Goal: Task Accomplishment & Management: Use online tool/utility

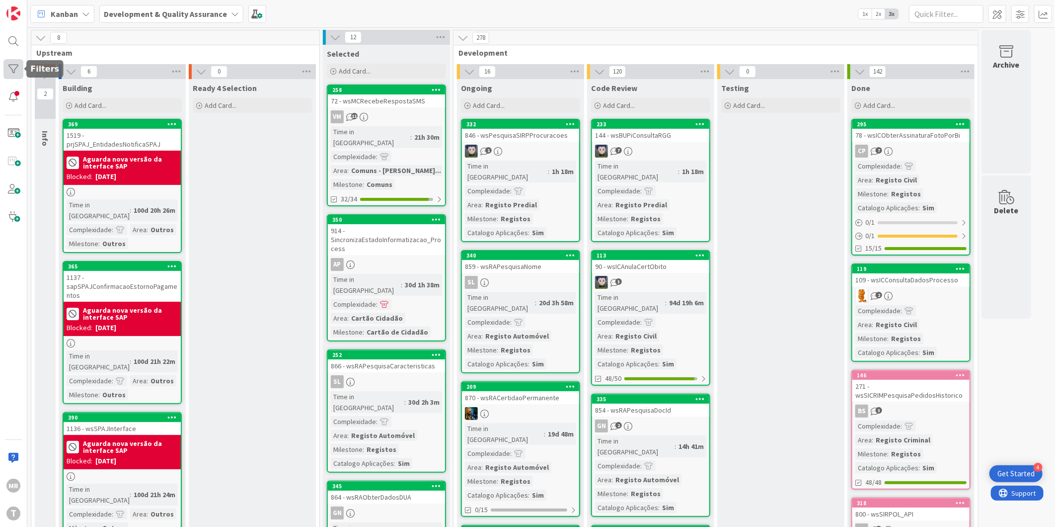
click at [9, 71] on div at bounding box center [13, 69] width 20 height 20
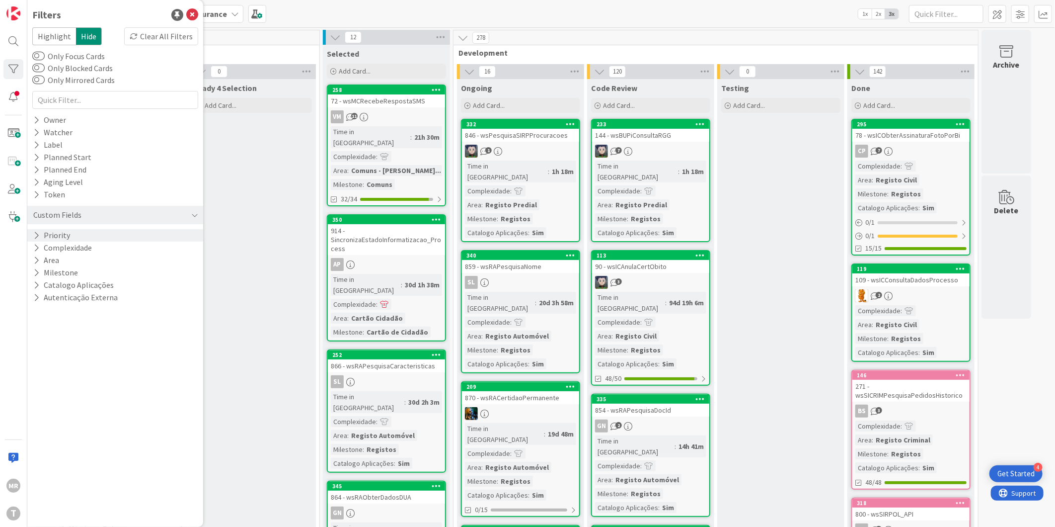
click at [40, 231] on button "Priority" at bounding box center [51, 235] width 39 height 12
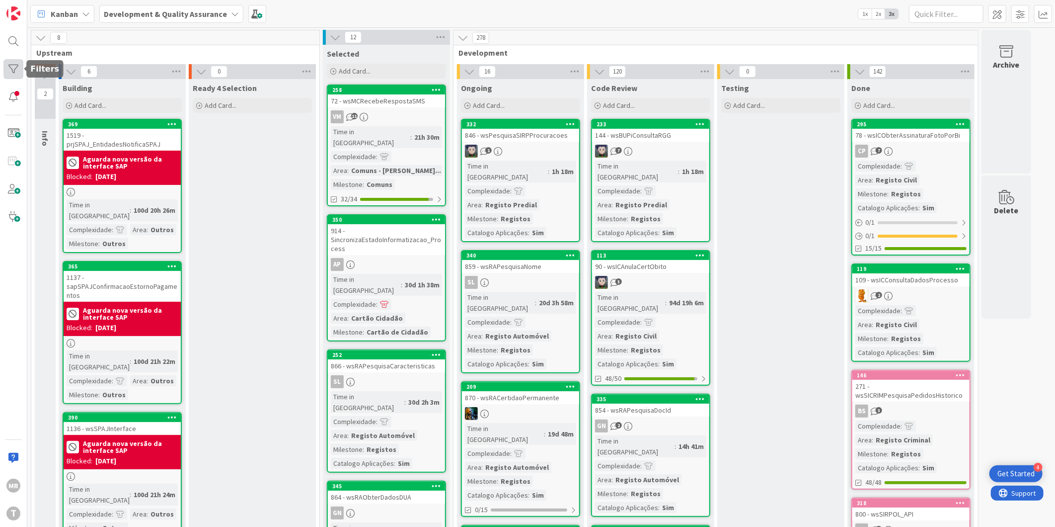
click at [7, 70] on div at bounding box center [13, 69] width 20 height 20
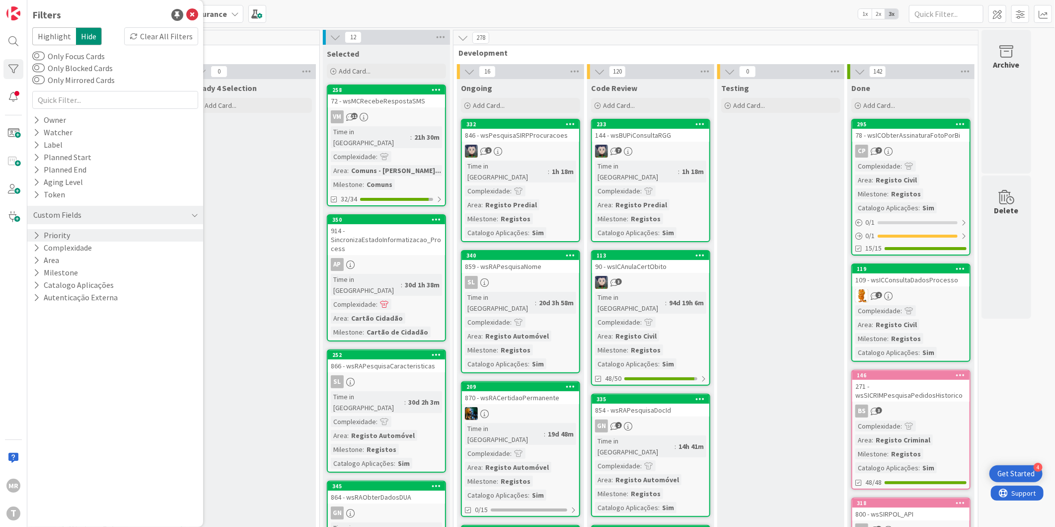
drag, startPoint x: 65, startPoint y: 230, endPoint x: 64, endPoint y: 236, distance: 7.1
click at [65, 230] on button "Priority" at bounding box center [51, 235] width 39 height 12
click at [72, 262] on span "High" at bounding box center [61, 263] width 28 height 13
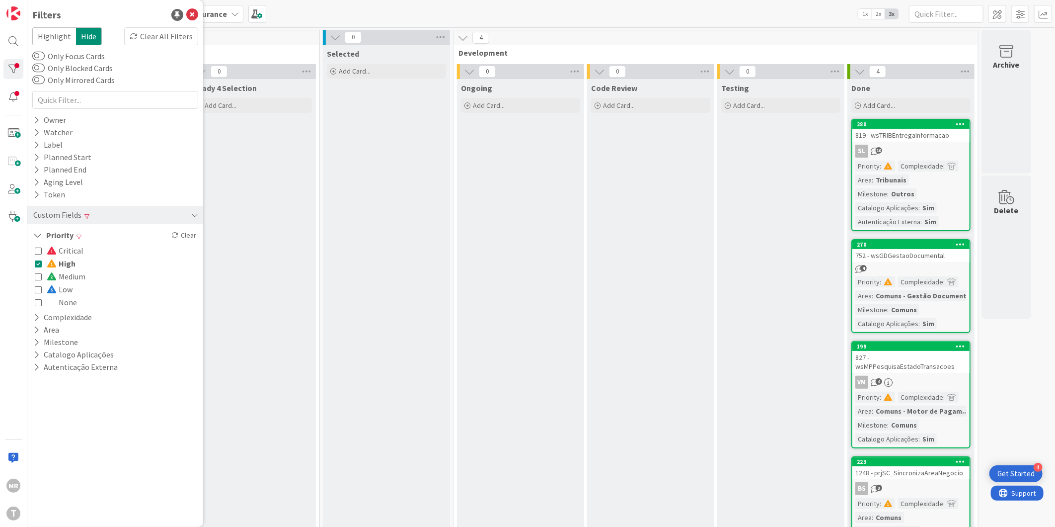
scroll to position [5, 0]
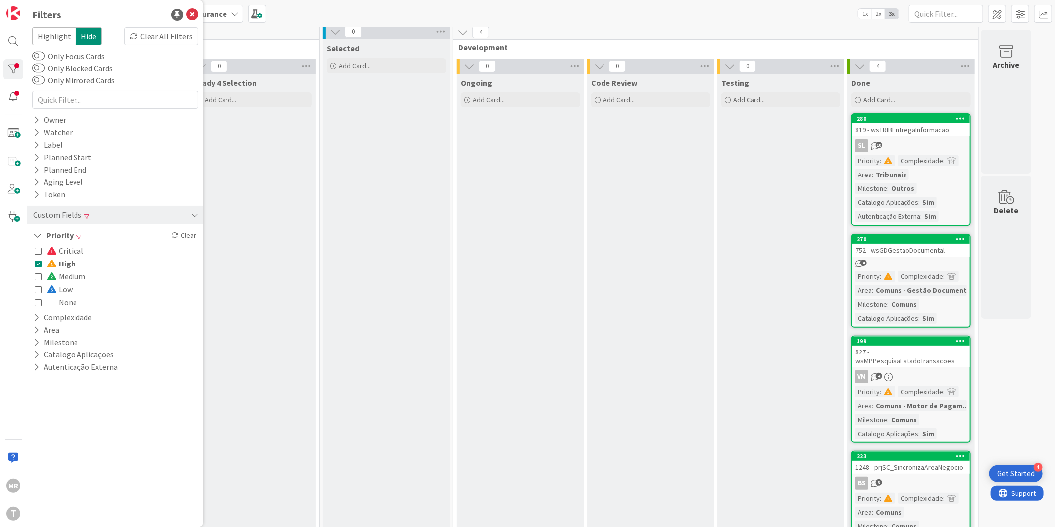
drag, startPoint x: 37, startPoint y: 265, endPoint x: 45, endPoint y: 279, distance: 15.6
click at [37, 265] on icon at bounding box center [38, 263] width 7 height 7
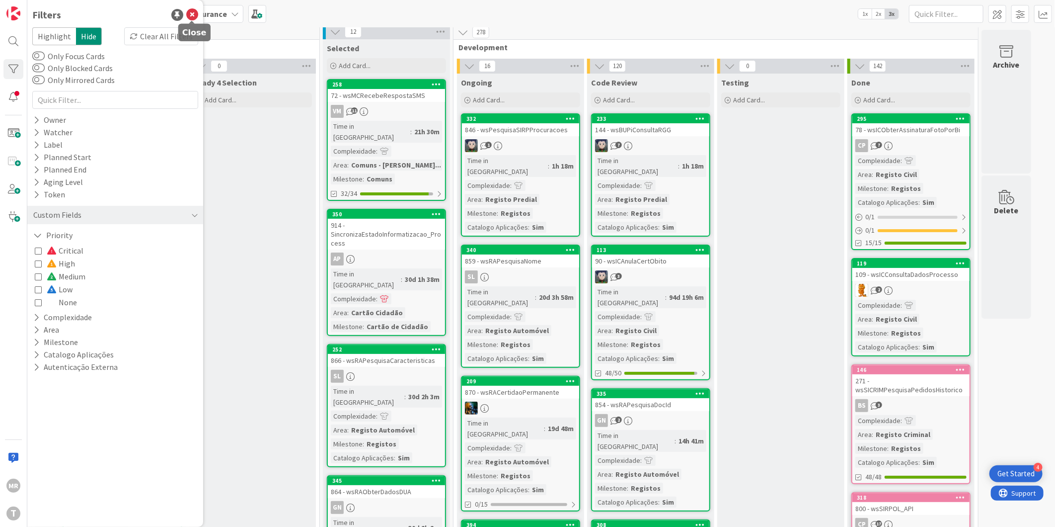
click at [191, 14] on icon at bounding box center [192, 15] width 12 height 12
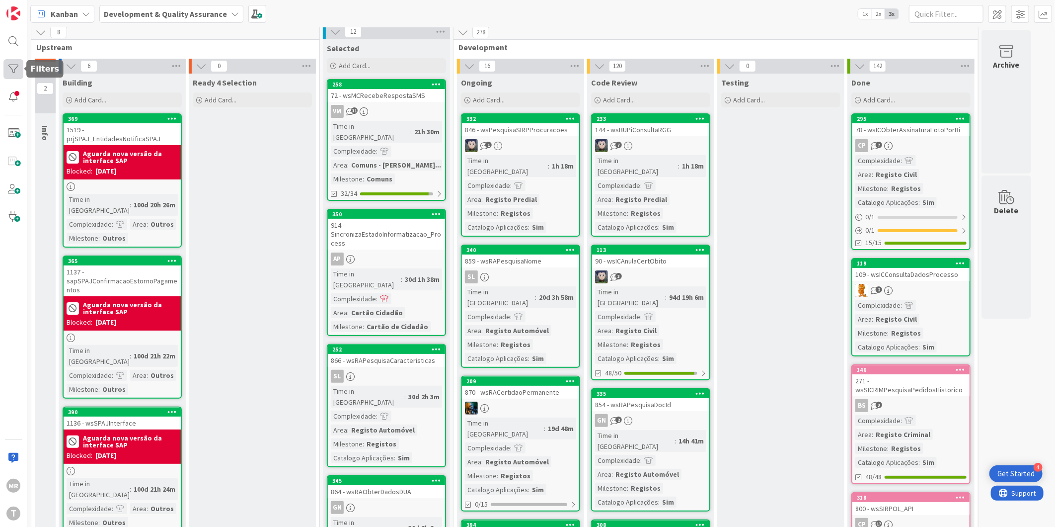
click at [15, 65] on div at bounding box center [13, 69] width 20 height 20
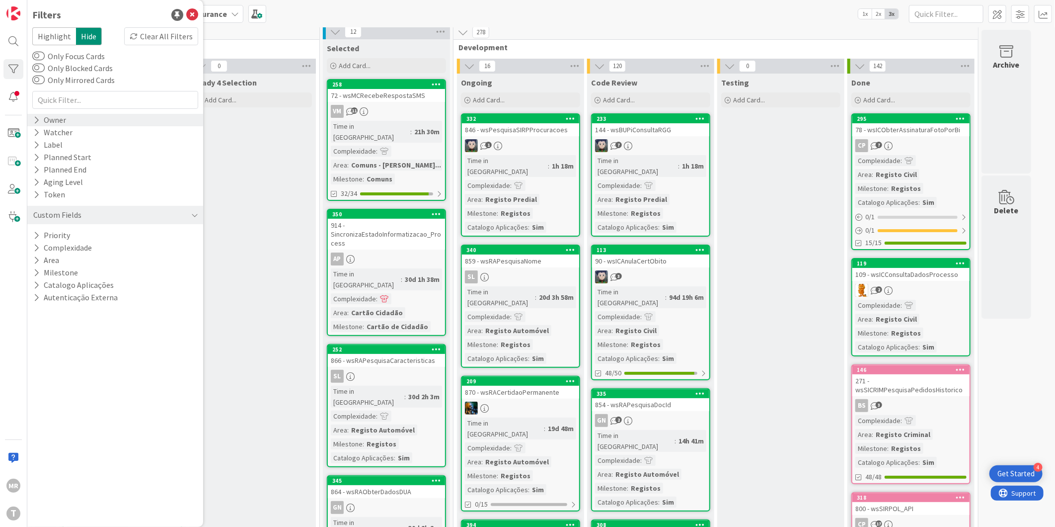
click at [80, 116] on div "Owner" at bounding box center [115, 120] width 176 height 12
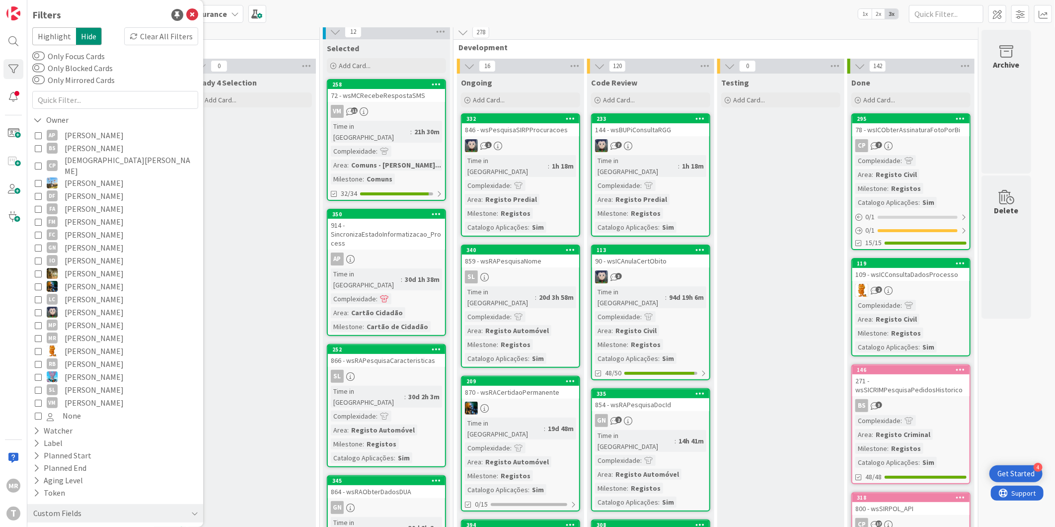
click at [88, 136] on span "[PERSON_NAME]" at bounding box center [94, 135] width 59 height 13
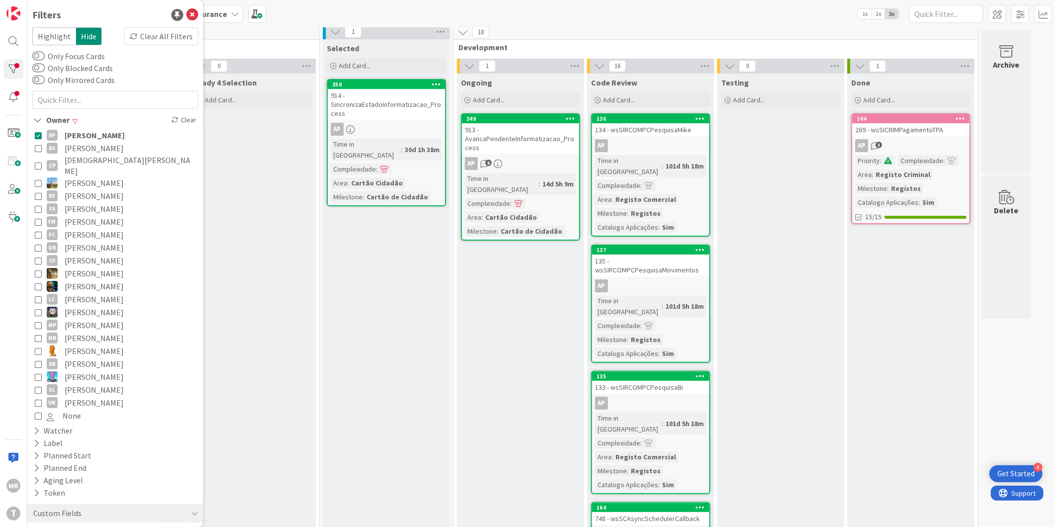
click at [88, 136] on span "[PERSON_NAME]" at bounding box center [95, 135] width 60 height 13
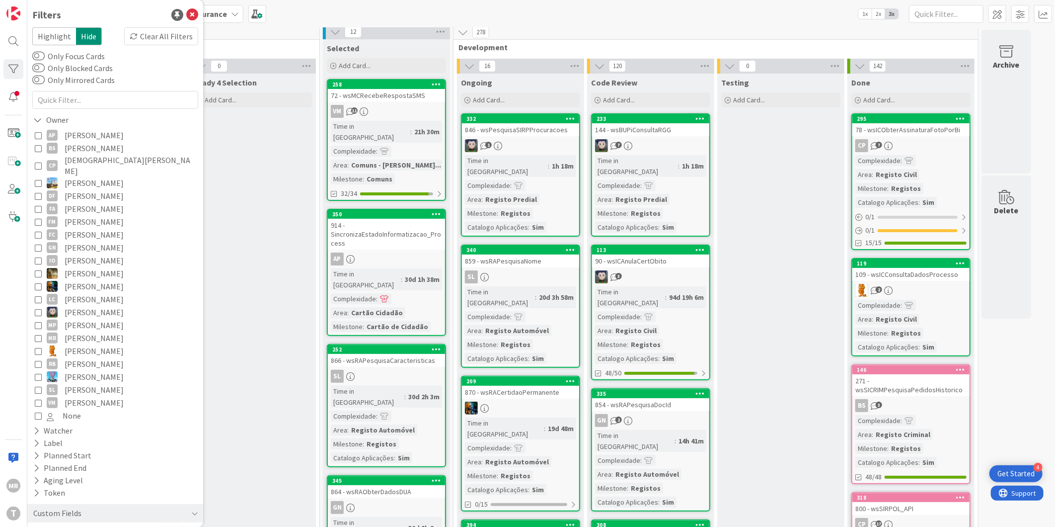
click at [86, 143] on span "[PERSON_NAME]" at bounding box center [94, 148] width 59 height 13
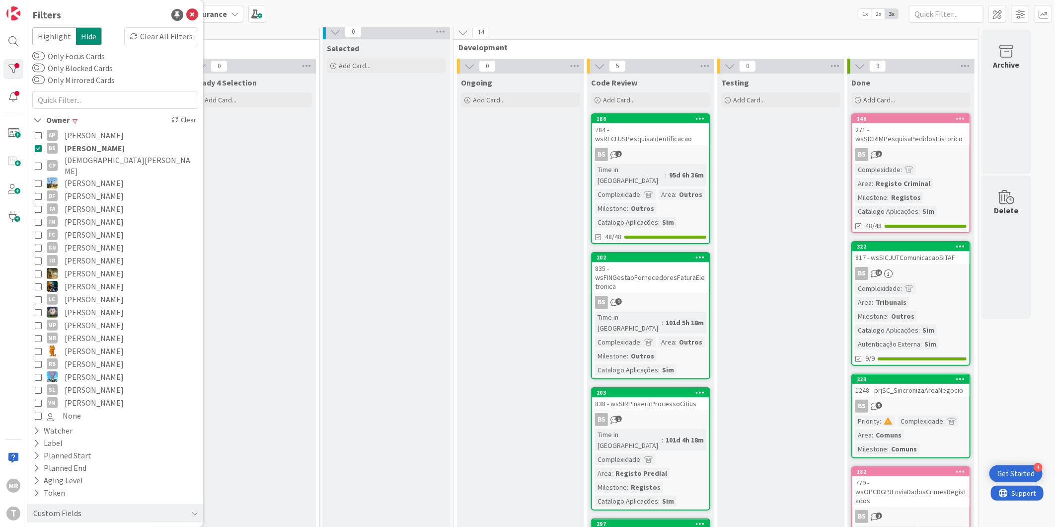
click at [86, 143] on span "[PERSON_NAME]" at bounding box center [95, 148] width 60 height 13
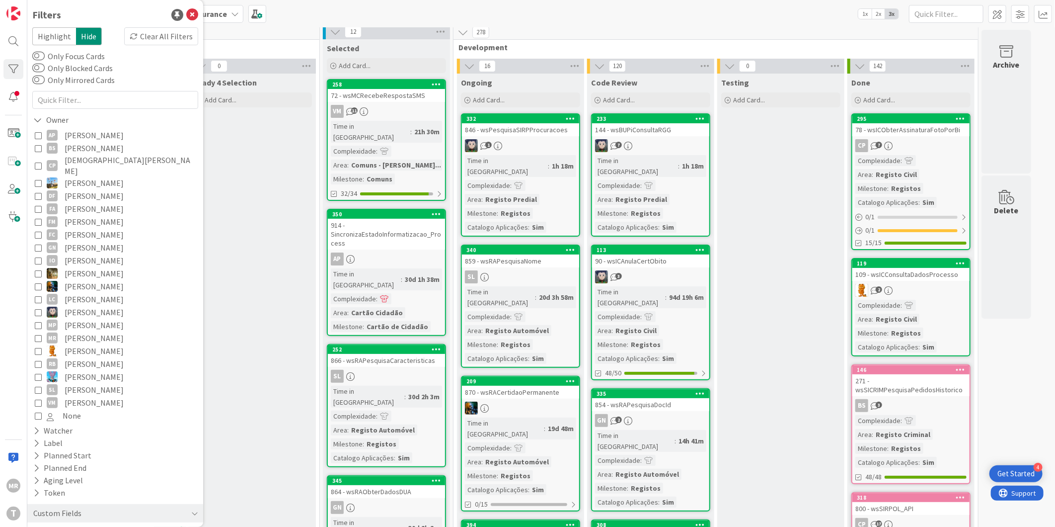
click at [86, 165] on span "[DEMOGRAPHIC_DATA][PERSON_NAME]" at bounding box center [130, 165] width 131 height 22
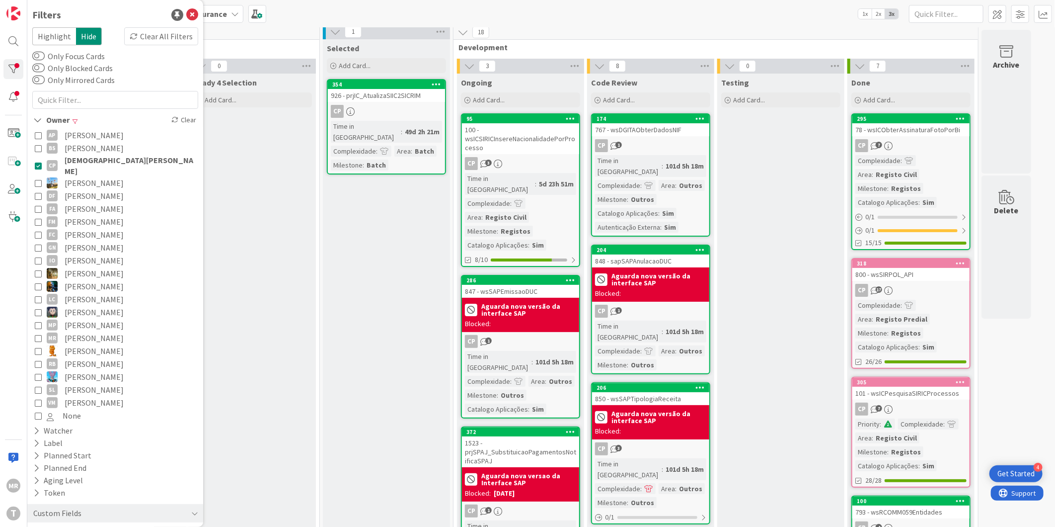
click at [86, 162] on span "[DEMOGRAPHIC_DATA][PERSON_NAME]" at bounding box center [130, 165] width 131 height 22
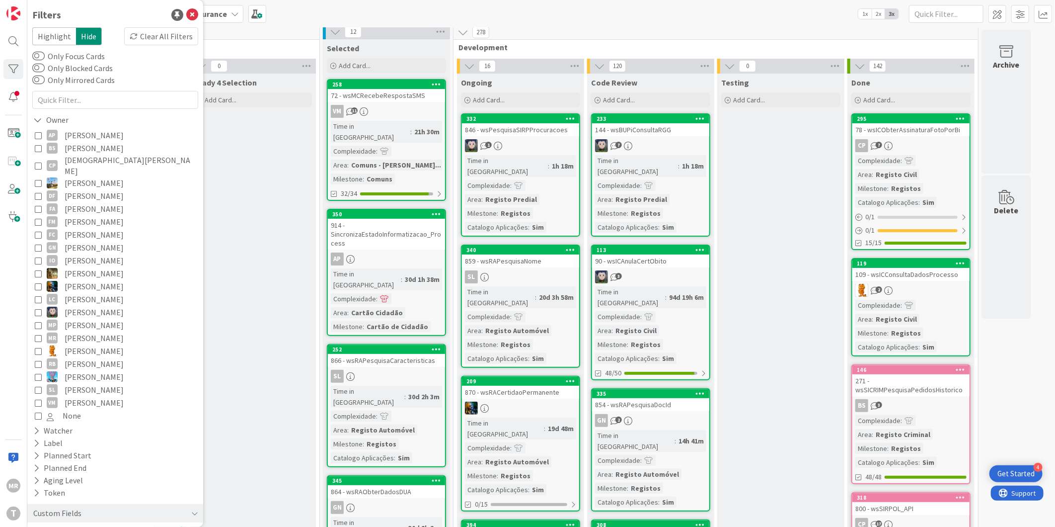
click at [78, 202] on span "[PERSON_NAME]" at bounding box center [94, 208] width 59 height 13
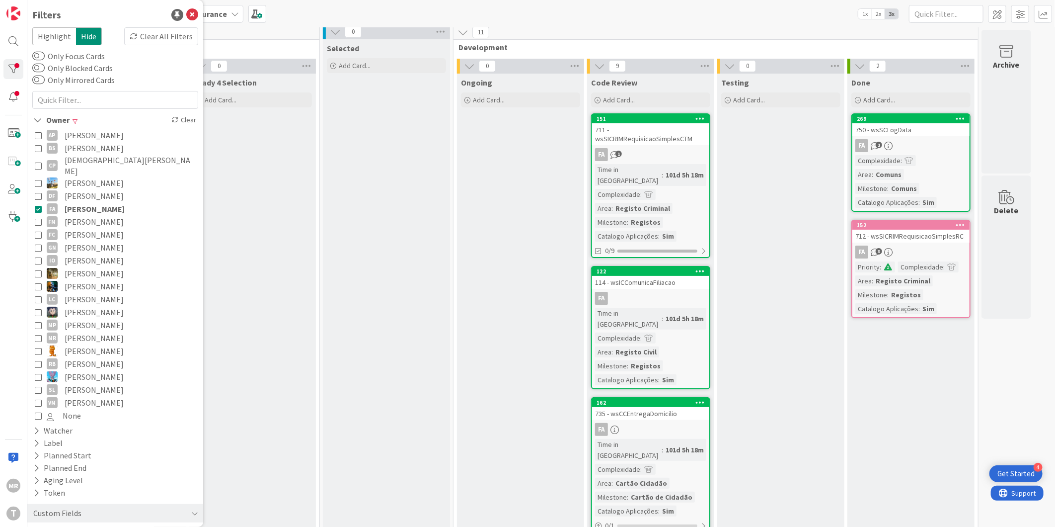
click at [78, 202] on span "[PERSON_NAME]" at bounding box center [95, 208] width 60 height 13
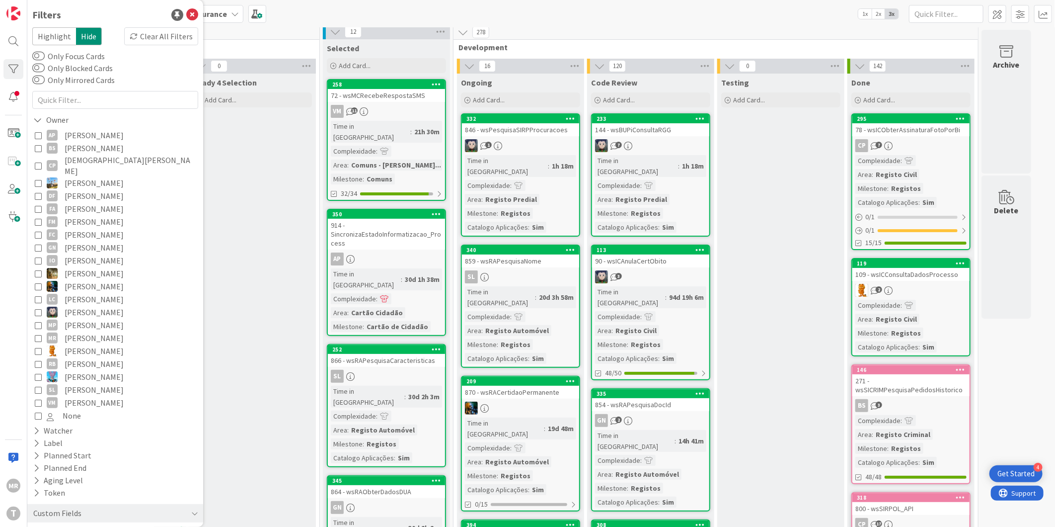
click at [78, 215] on span "[PERSON_NAME]" at bounding box center [94, 221] width 59 height 13
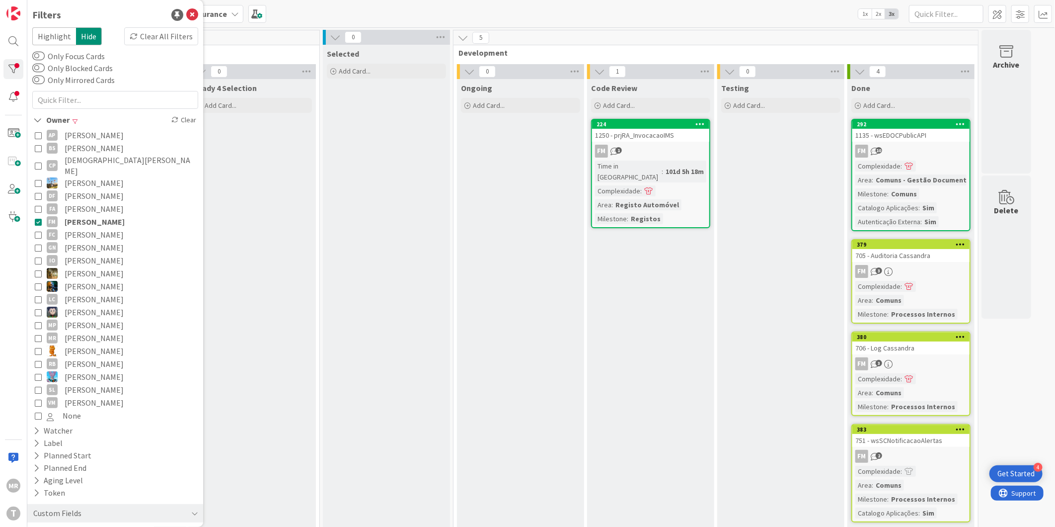
click at [78, 215] on span "[PERSON_NAME]" at bounding box center [95, 221] width 60 height 13
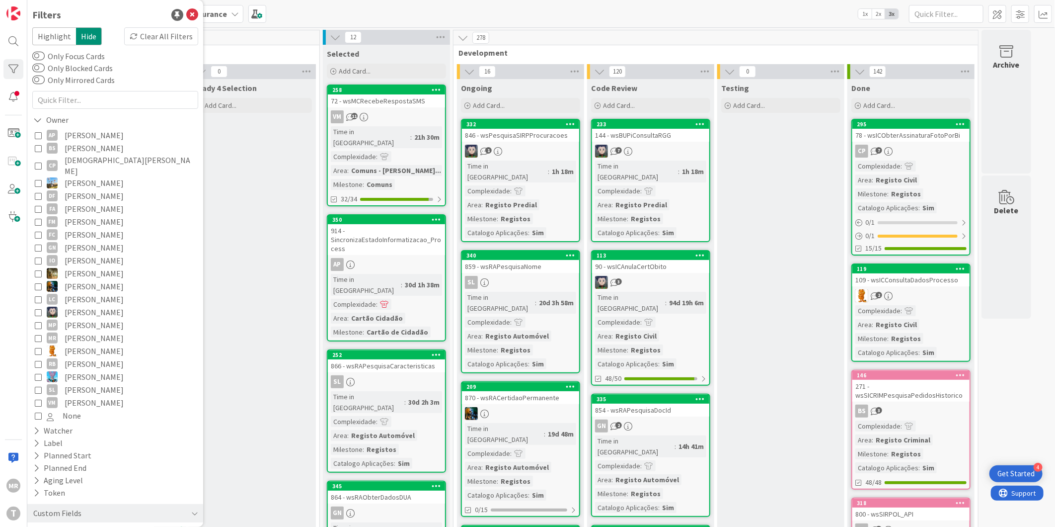
click at [73, 241] on span "[PERSON_NAME]" at bounding box center [94, 247] width 59 height 13
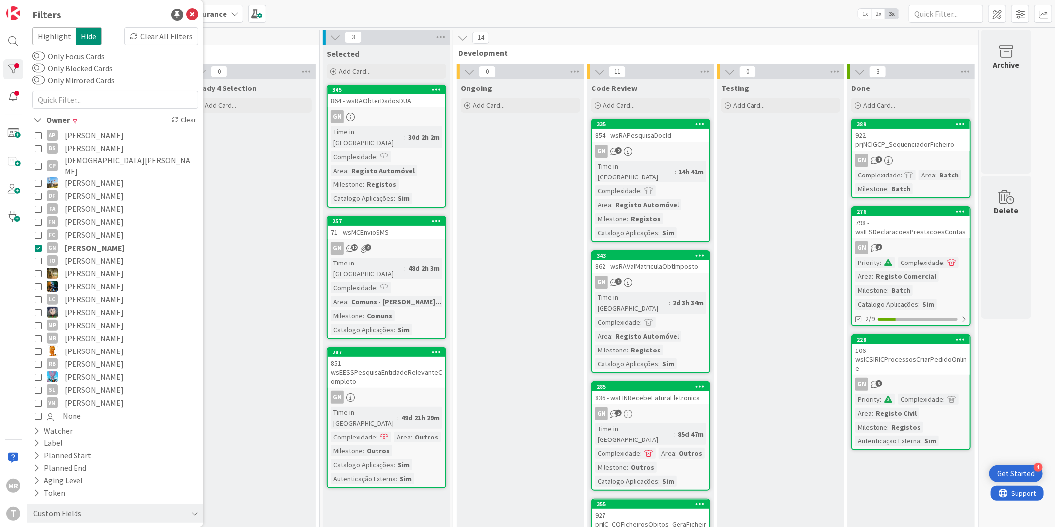
click at [73, 241] on span "[PERSON_NAME]" at bounding box center [95, 247] width 60 height 13
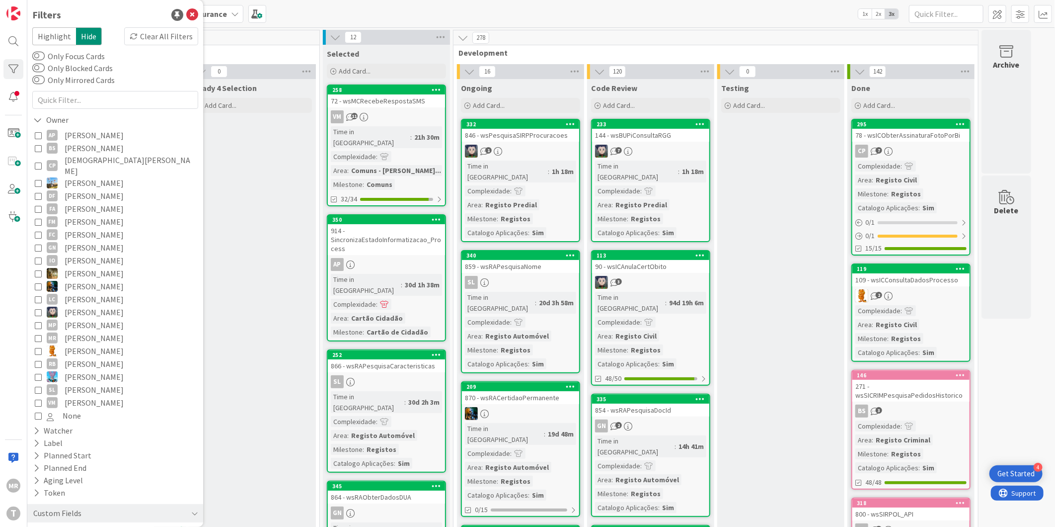
click at [66, 267] on span "[PERSON_NAME]" at bounding box center [94, 273] width 59 height 13
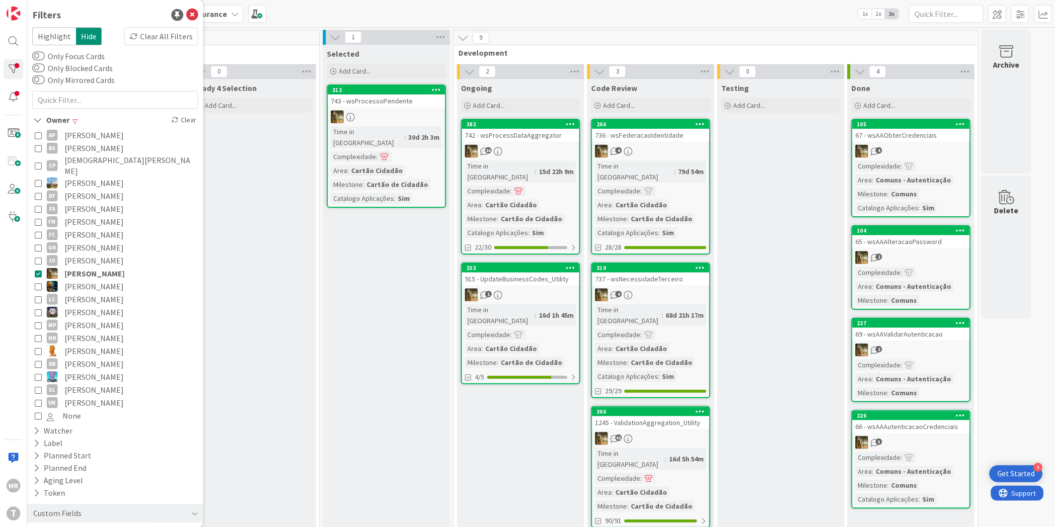
click at [66, 267] on span "[PERSON_NAME]" at bounding box center [95, 273] width 60 height 13
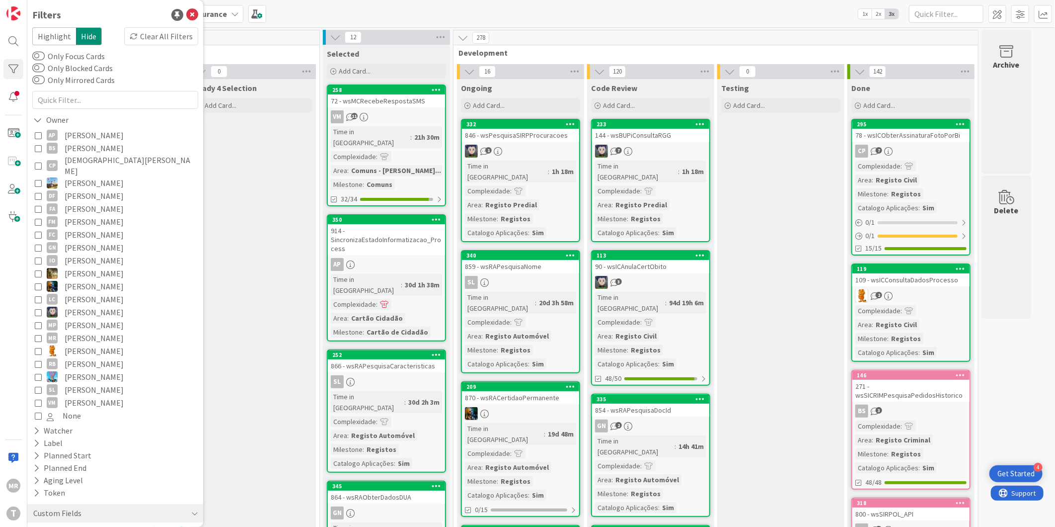
click at [70, 280] on span "[PERSON_NAME]" at bounding box center [94, 286] width 59 height 13
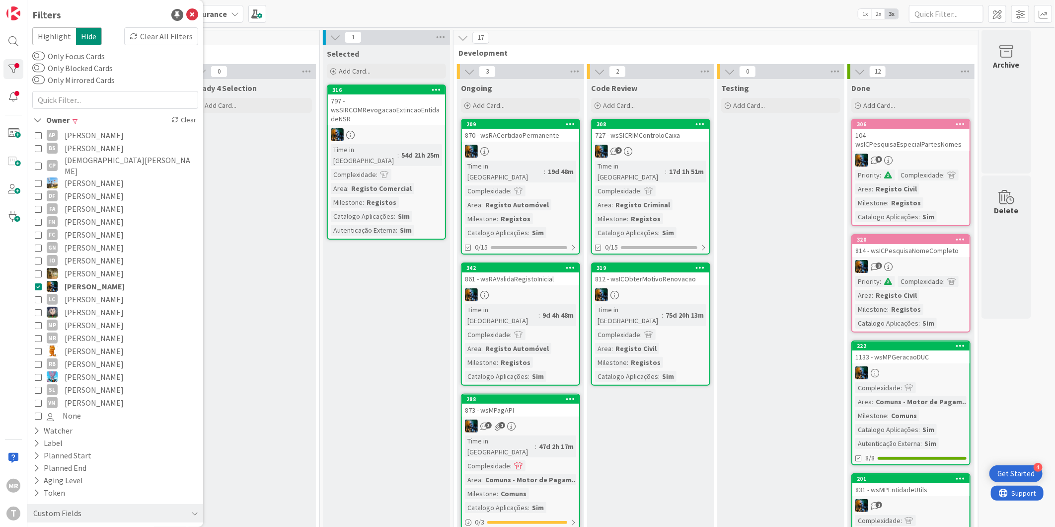
click at [77, 306] on span "[PERSON_NAME]" at bounding box center [94, 312] width 59 height 13
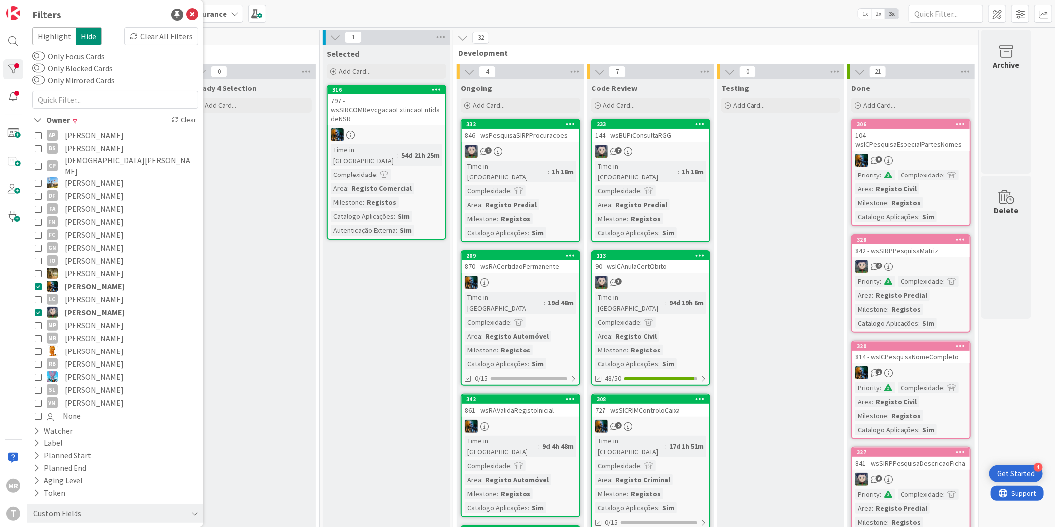
click at [85, 268] on span "[PERSON_NAME]" at bounding box center [94, 273] width 59 height 13
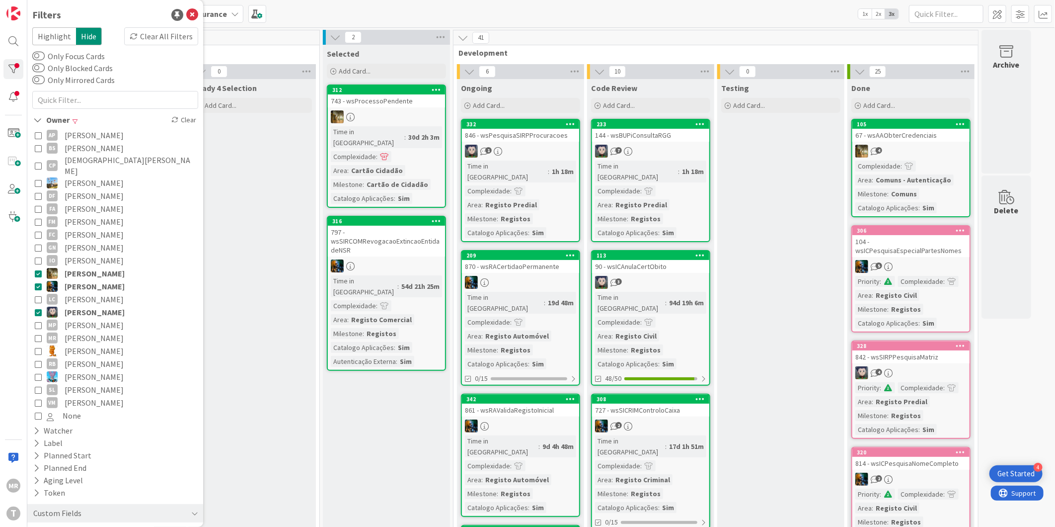
click at [81, 280] on span "[PERSON_NAME]" at bounding box center [95, 286] width 60 height 13
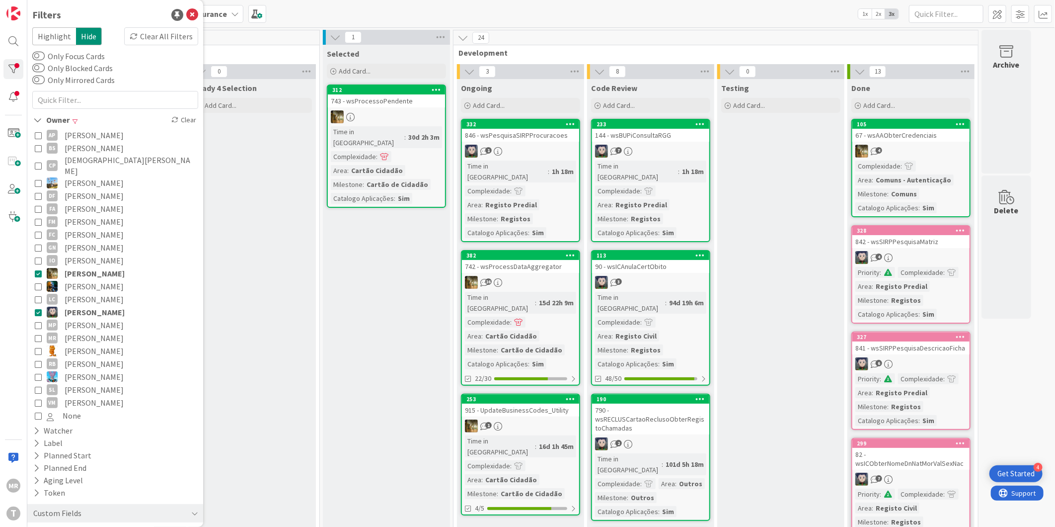
click at [83, 267] on span "[PERSON_NAME]" at bounding box center [95, 273] width 60 height 13
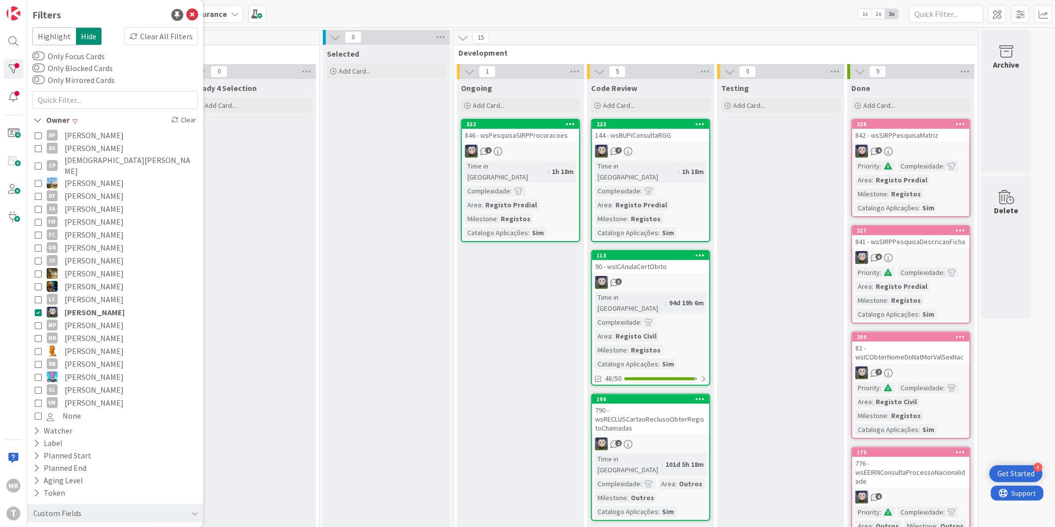
click at [92, 318] on span "[PERSON_NAME]" at bounding box center [94, 324] width 59 height 13
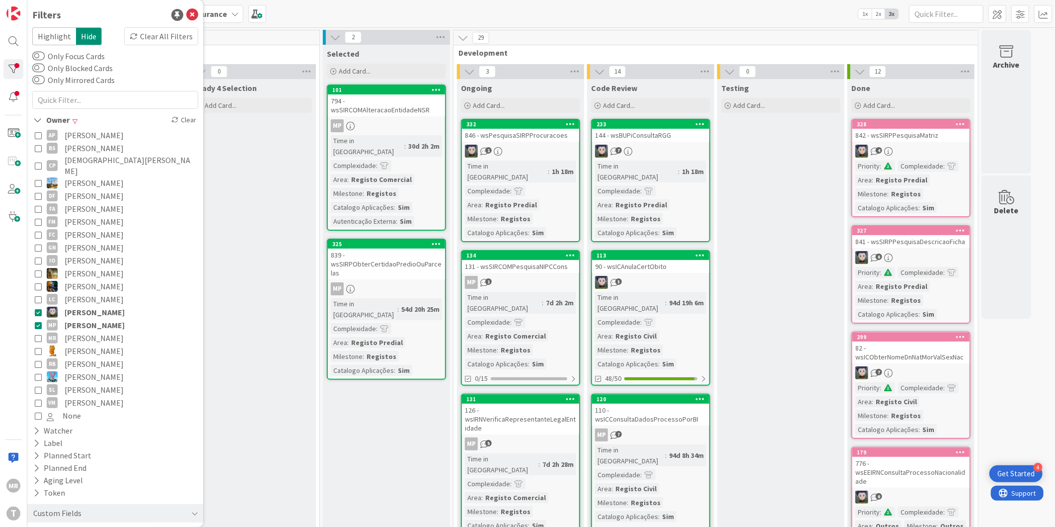
click at [97, 306] on span "[PERSON_NAME]" at bounding box center [95, 312] width 60 height 13
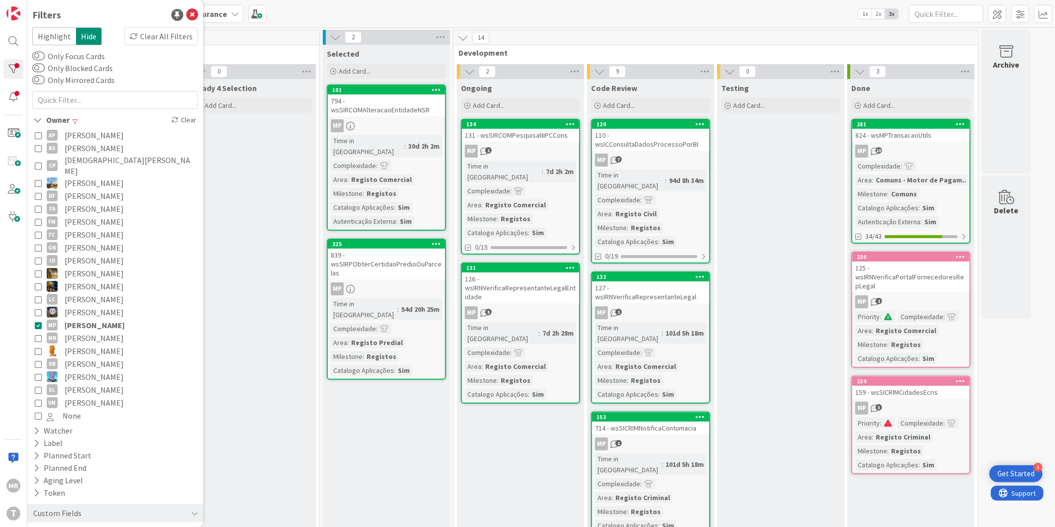
click at [95, 344] on span "[PERSON_NAME]" at bounding box center [94, 350] width 59 height 13
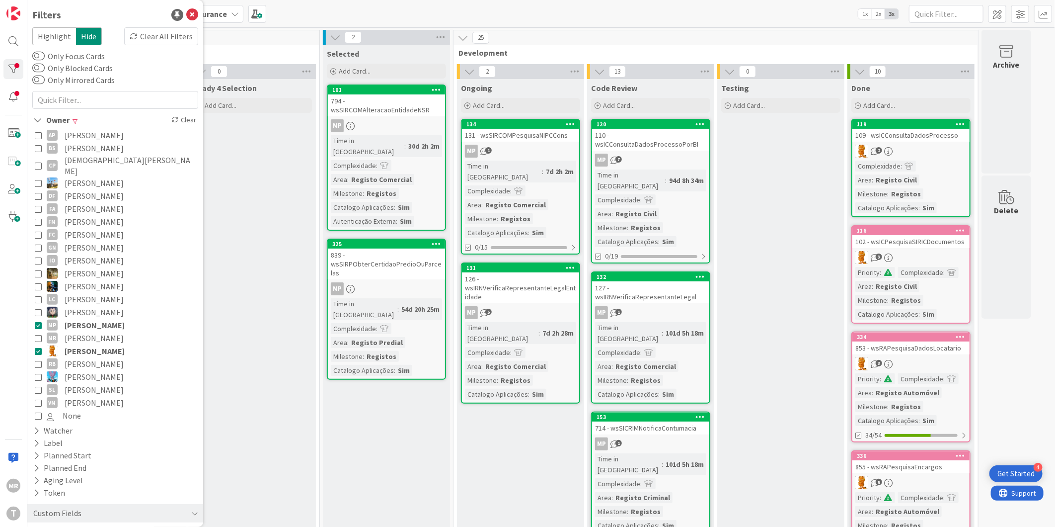
click at [100, 318] on span "[PERSON_NAME]" at bounding box center [95, 324] width 60 height 13
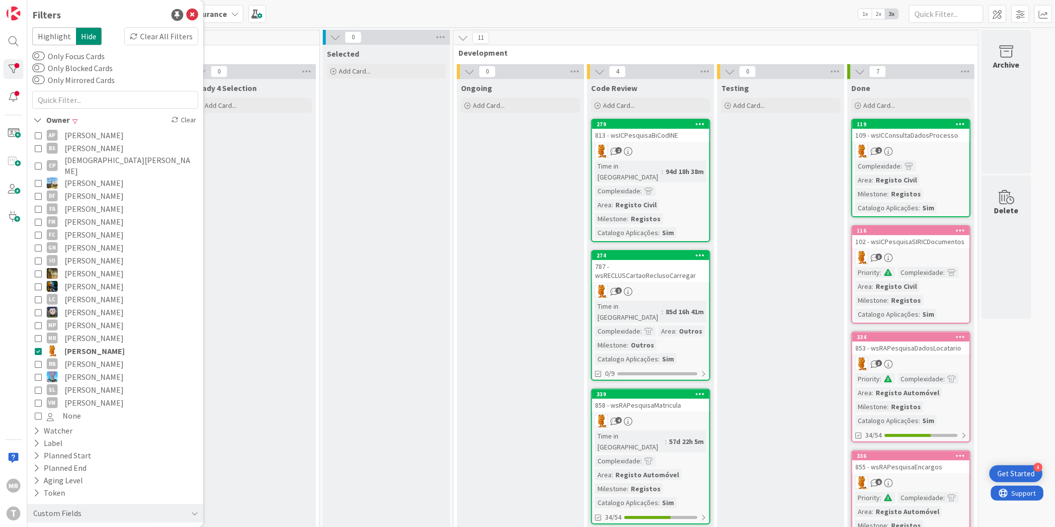
click at [94, 357] on span "[PERSON_NAME]" at bounding box center [94, 363] width 59 height 13
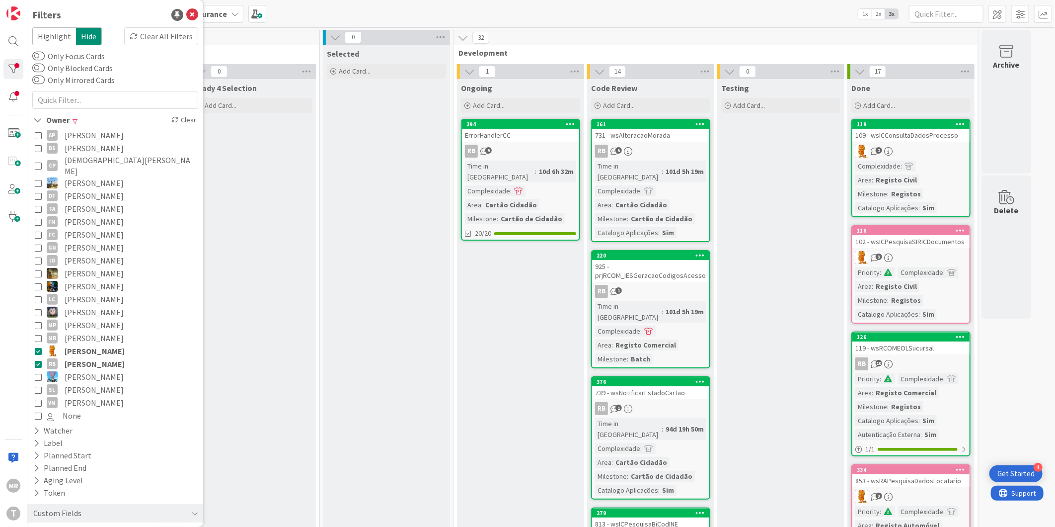
click at [93, 344] on span "[PERSON_NAME]" at bounding box center [95, 350] width 60 height 13
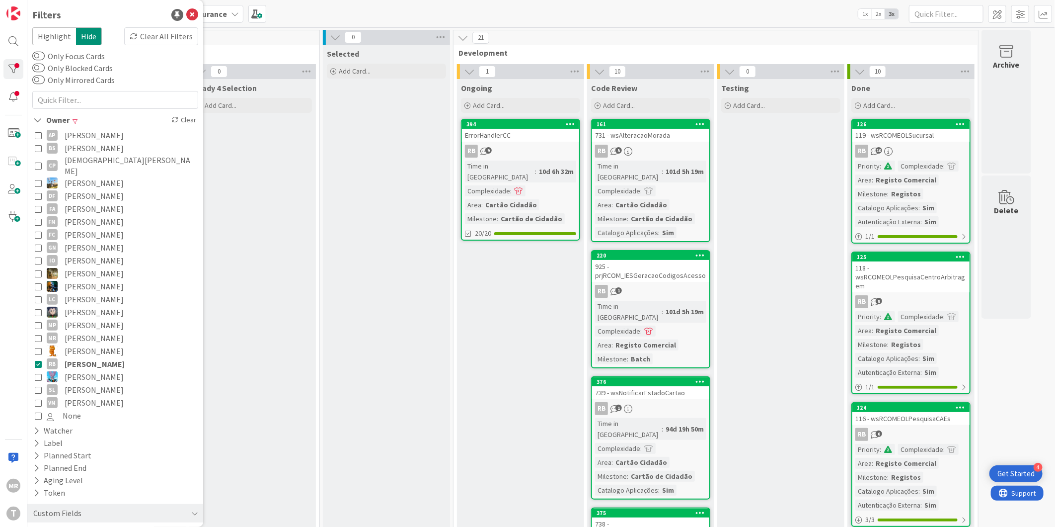
click at [94, 383] on span "[PERSON_NAME]" at bounding box center [94, 389] width 59 height 13
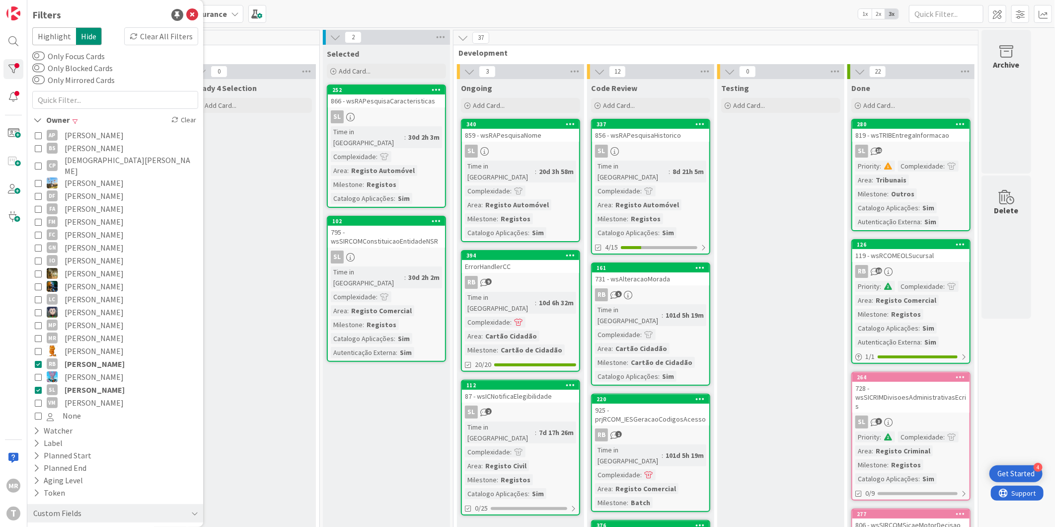
click at [95, 357] on span "[PERSON_NAME]" at bounding box center [95, 363] width 60 height 13
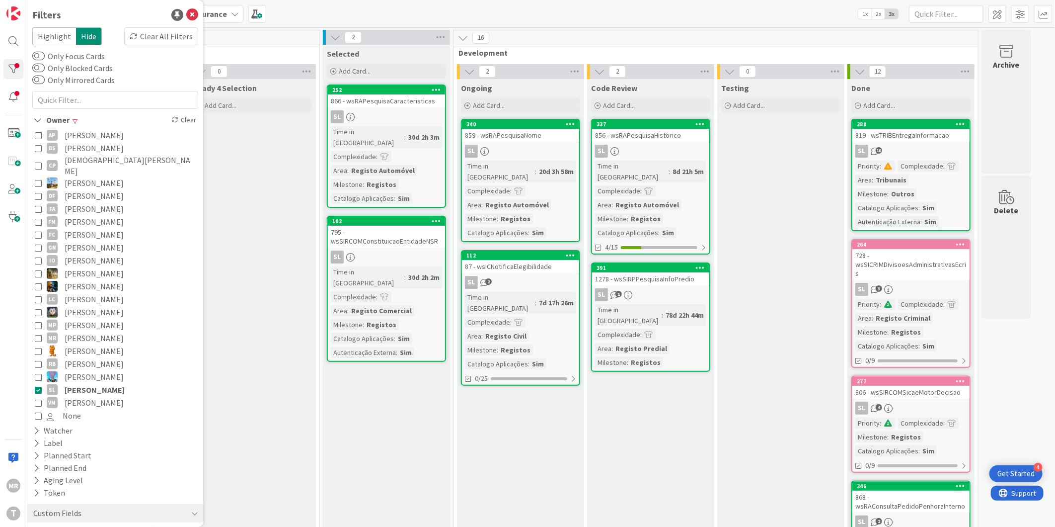
click at [92, 396] on span "[PERSON_NAME]" at bounding box center [94, 402] width 59 height 13
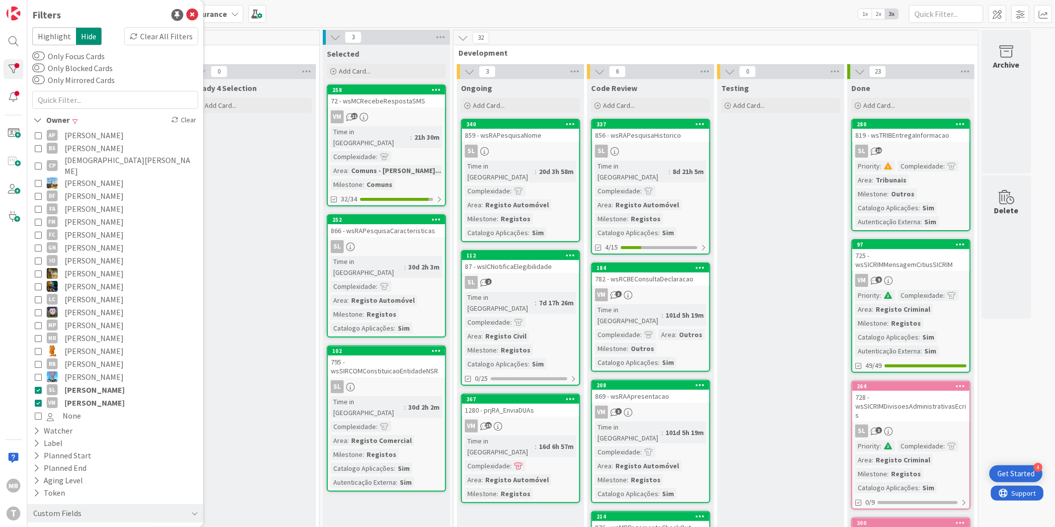
click at [95, 383] on span "[PERSON_NAME]" at bounding box center [95, 389] width 60 height 13
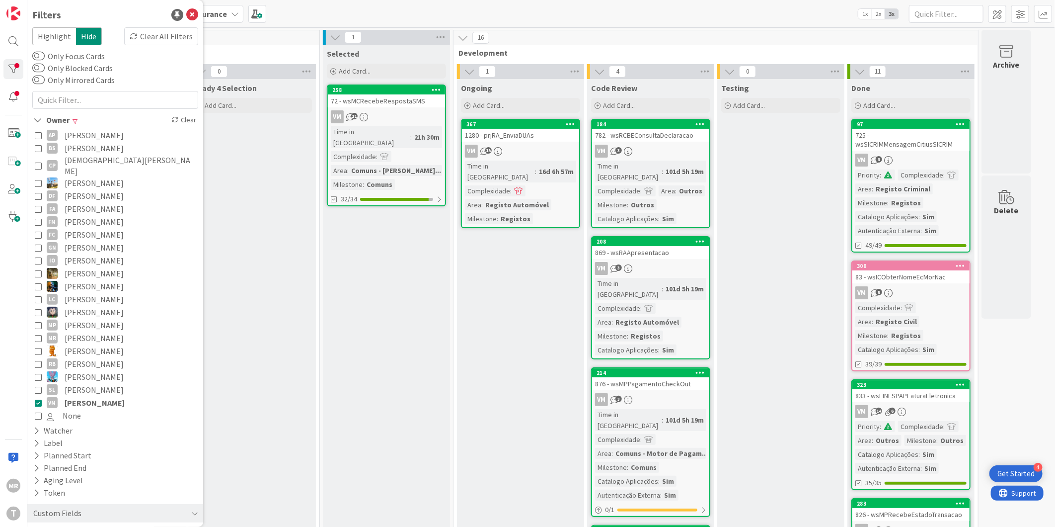
click at [95, 396] on span "[PERSON_NAME]" at bounding box center [95, 402] width 60 height 13
